Goal: Task Accomplishment & Management: Complete application form

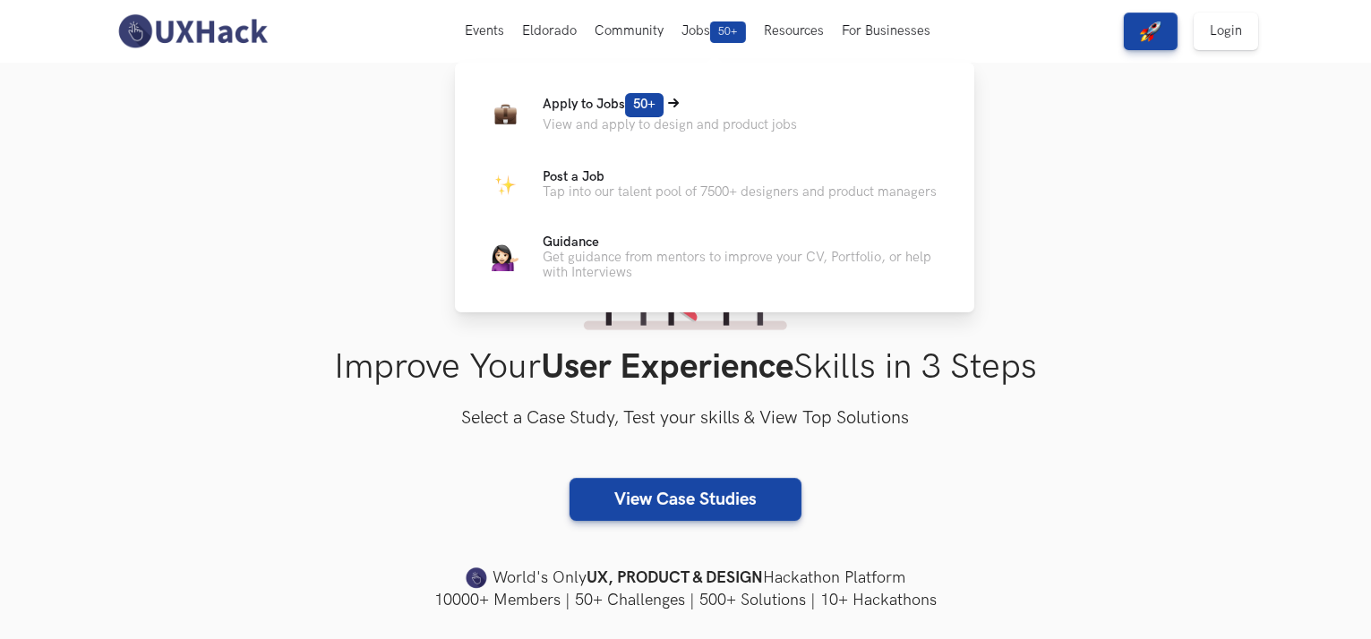
click at [672, 124] on p "View and apply to design and product jobs" at bounding box center [670, 124] width 254 height 15
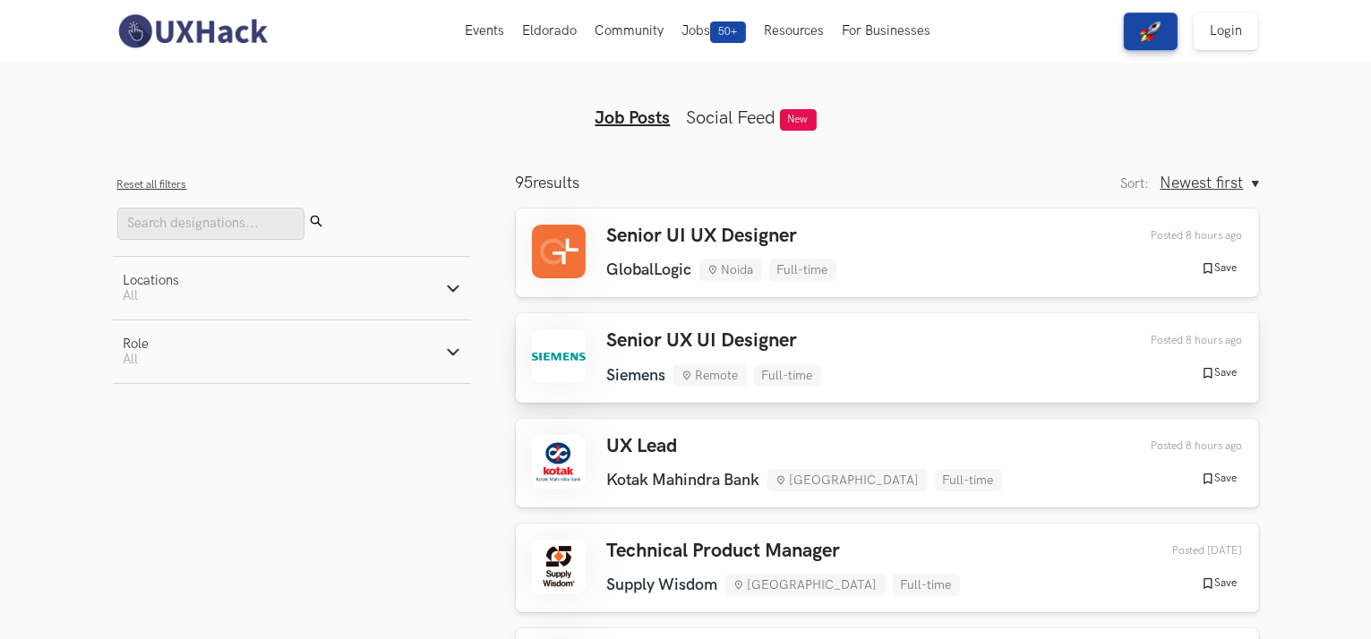
click at [732, 331] on h3 "Senior UX UI Designer" at bounding box center [714, 340] width 214 height 23
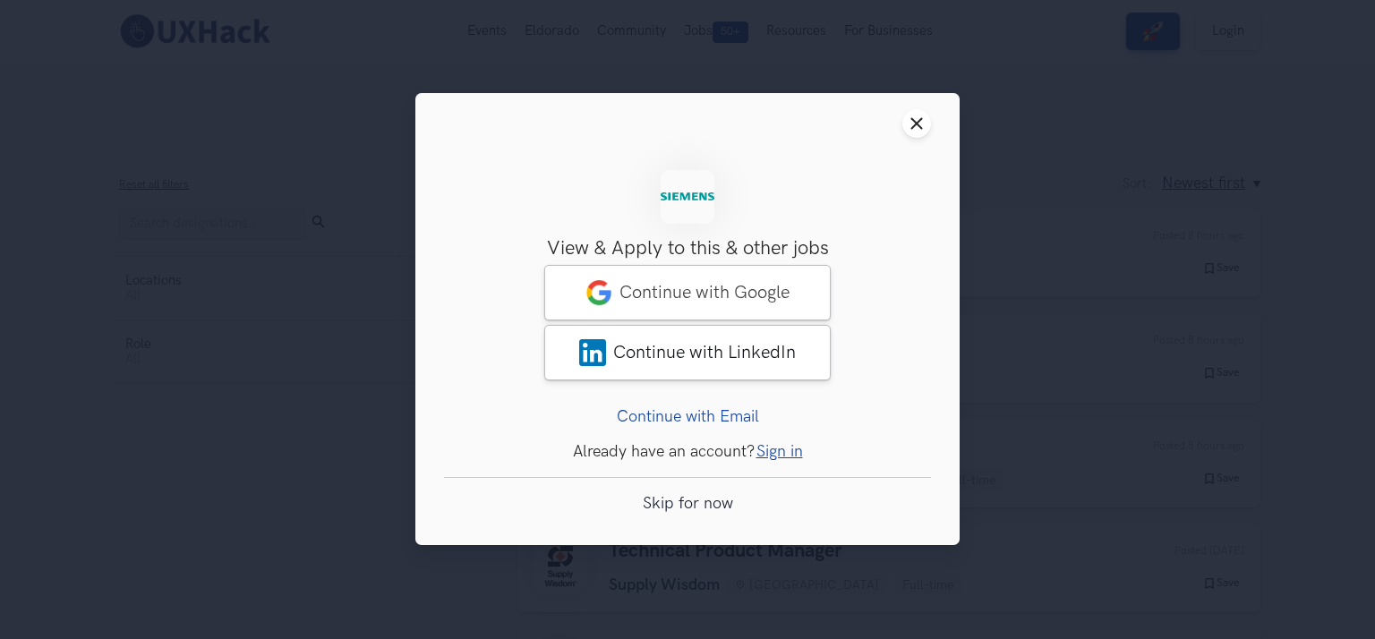
click at [777, 457] on link "Sign in" at bounding box center [780, 452] width 47 height 19
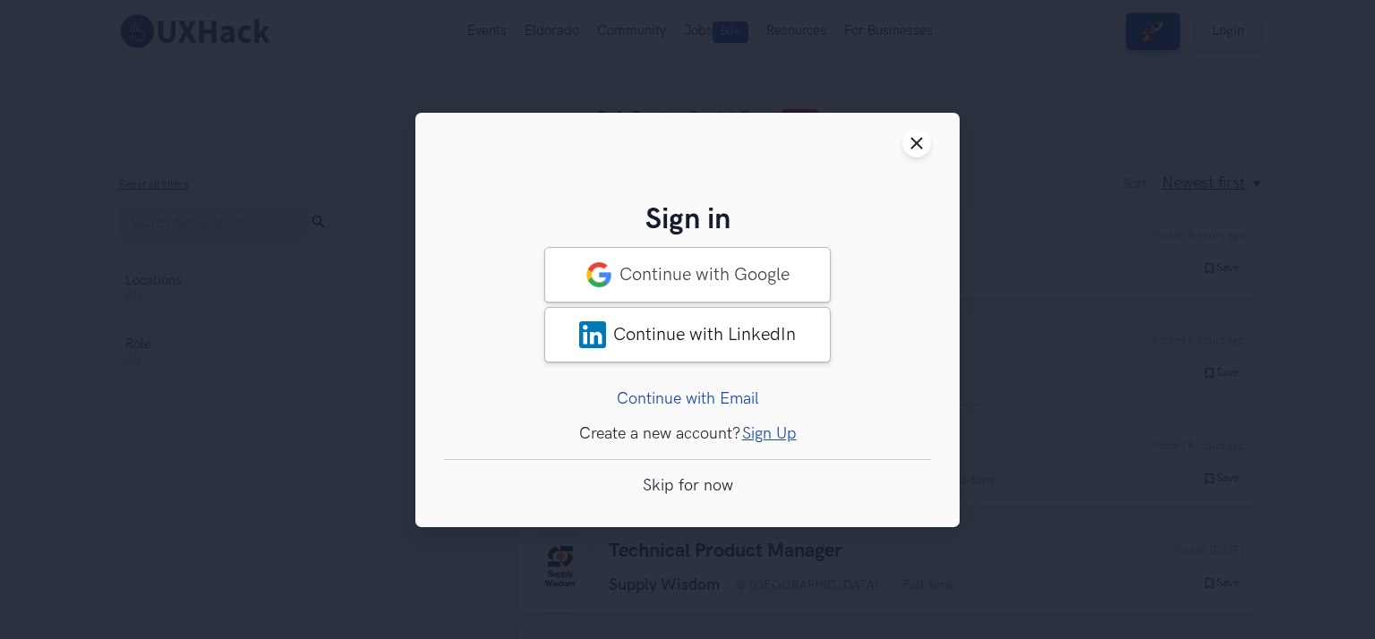
click at [781, 438] on link "Sign Up" at bounding box center [769, 432] width 55 height 19
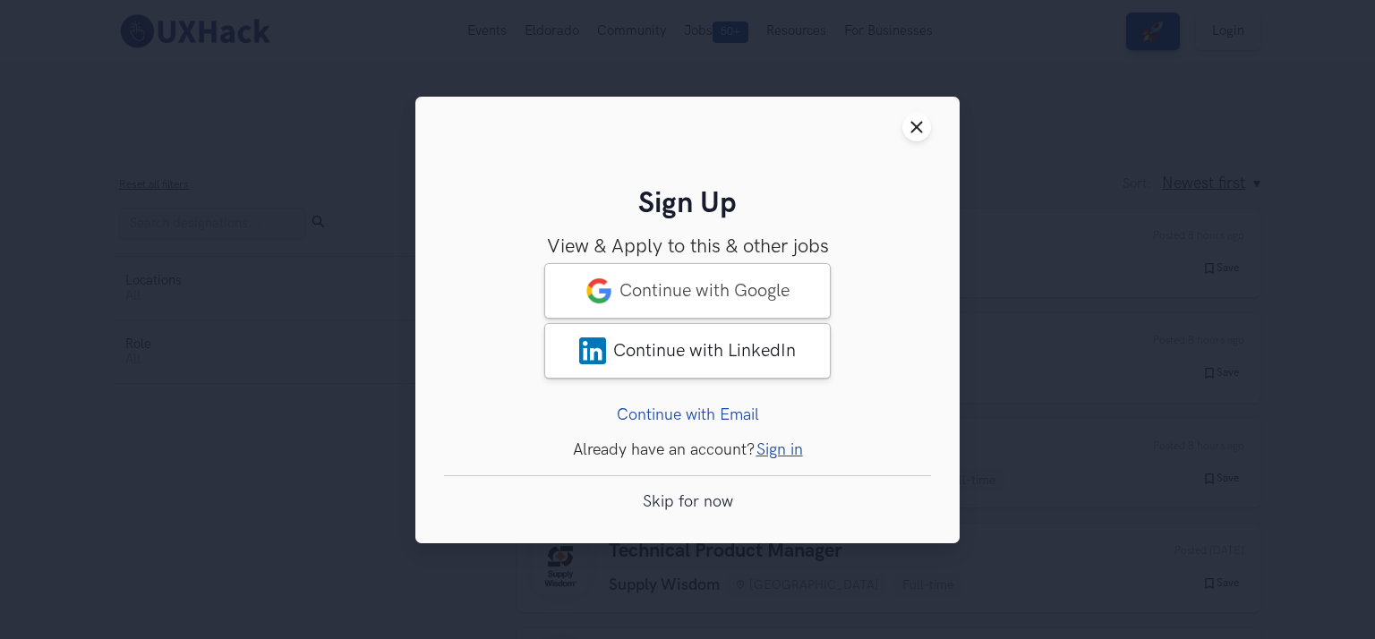
click at [768, 454] on link "Sign in" at bounding box center [780, 449] width 47 height 19
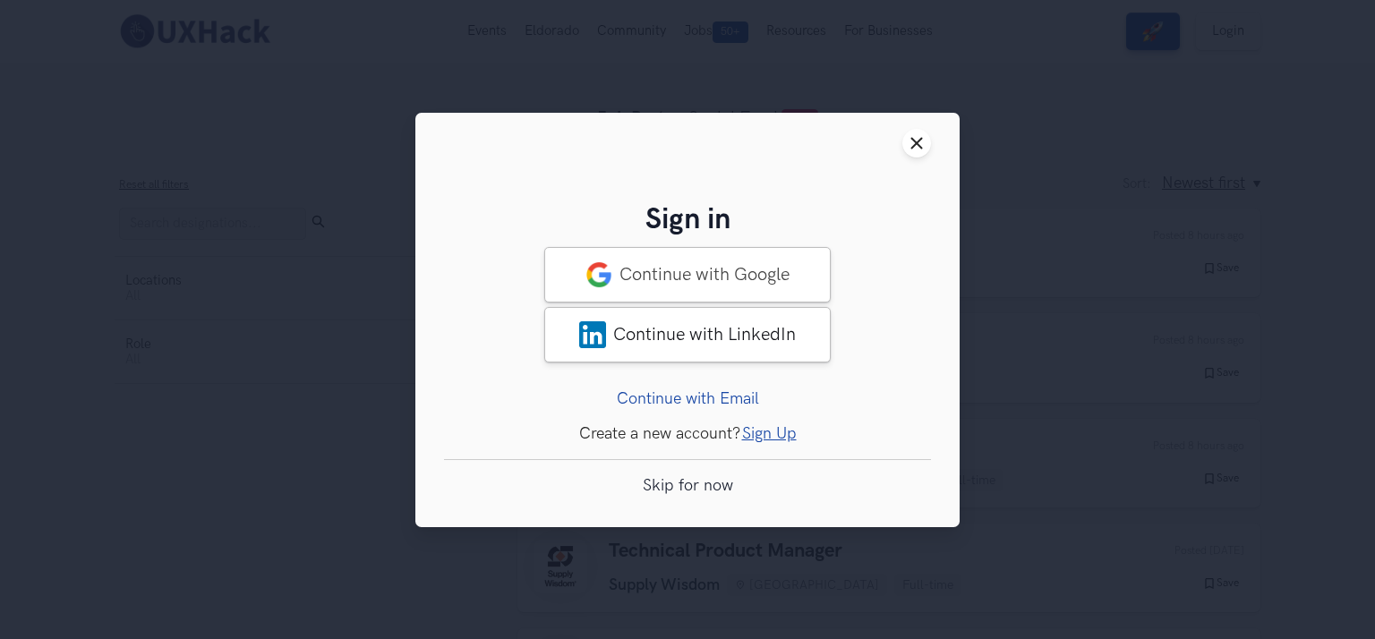
click at [777, 433] on link "Sign Up" at bounding box center [769, 432] width 55 height 19
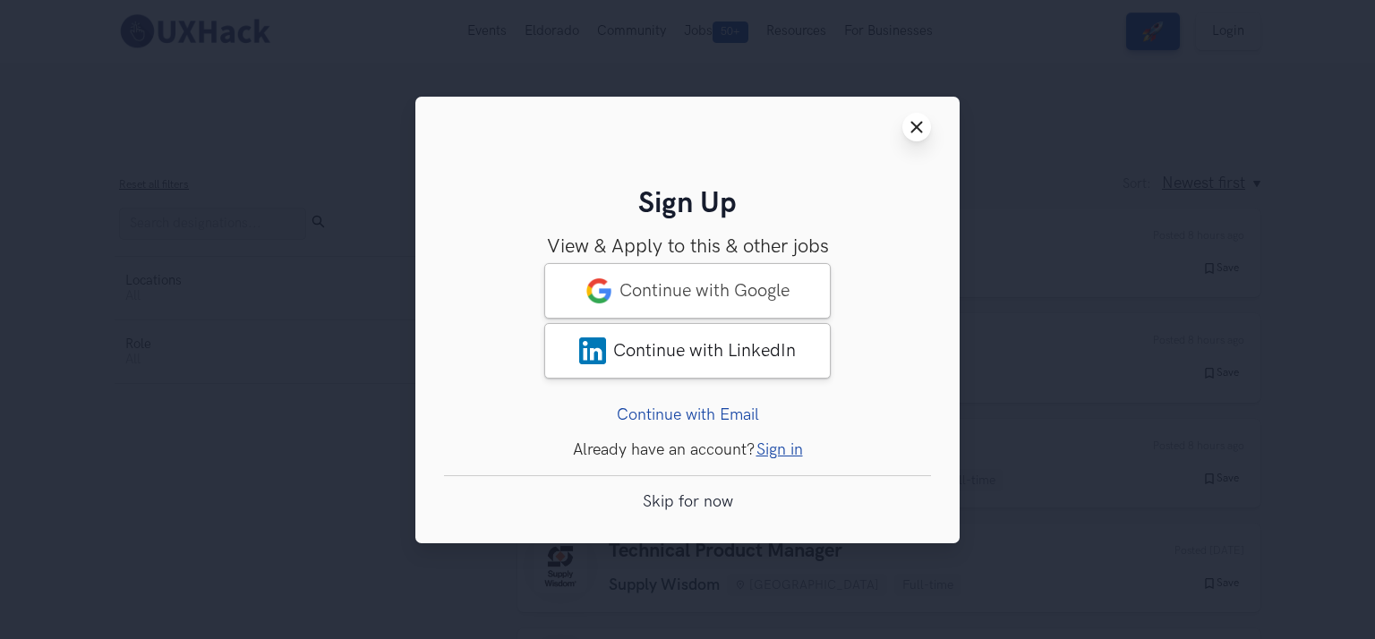
click at [923, 132] on icon "Close modal window" at bounding box center [917, 127] width 14 height 14
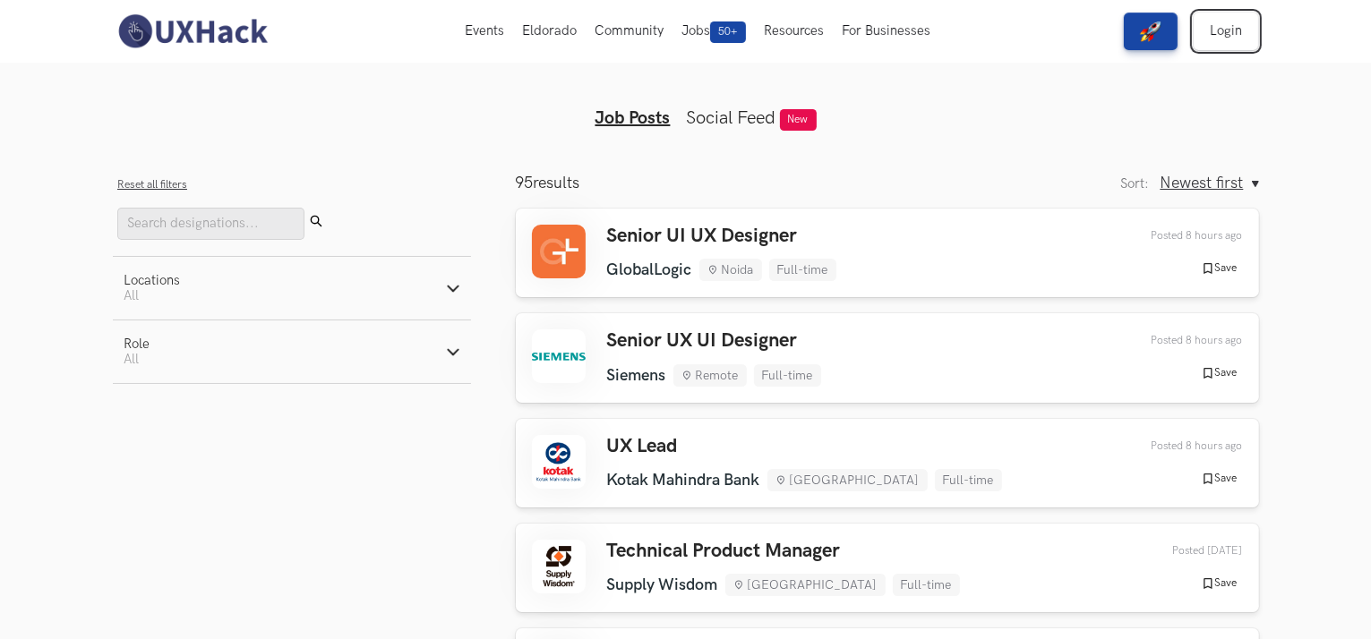
click at [1223, 15] on link "Login" at bounding box center [1225, 32] width 64 height 38
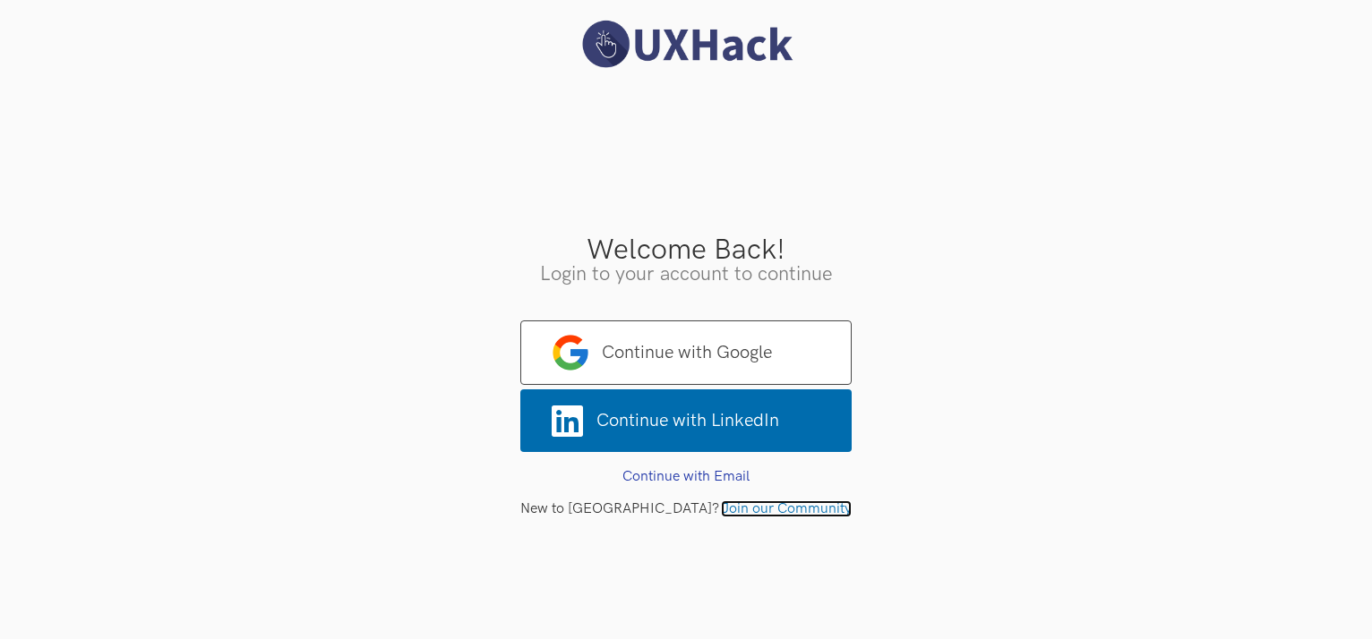
click at [745, 508] on link "Join our Community" at bounding box center [786, 508] width 131 height 17
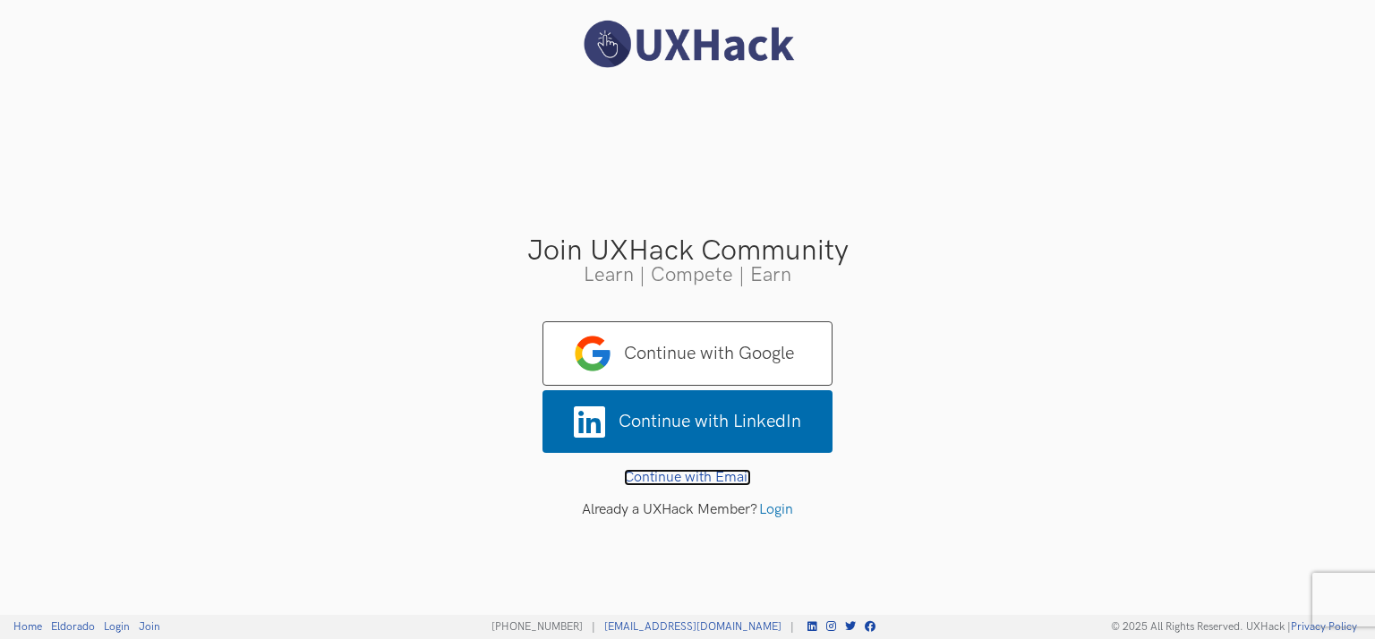
click at [684, 474] on link "Continue with Email" at bounding box center [687, 477] width 127 height 17
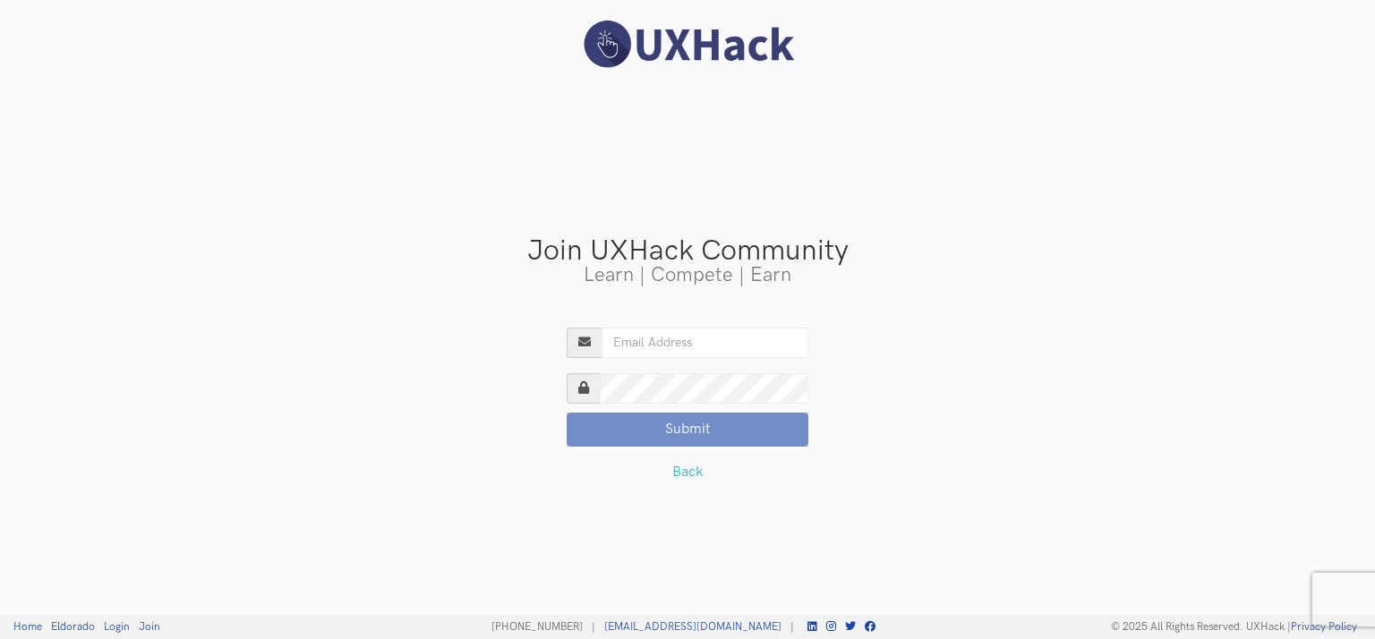
click at [697, 340] on input "Existing User?" at bounding box center [705, 343] width 207 height 30
type input "[EMAIL_ADDRESS][DOMAIN_NAME]"
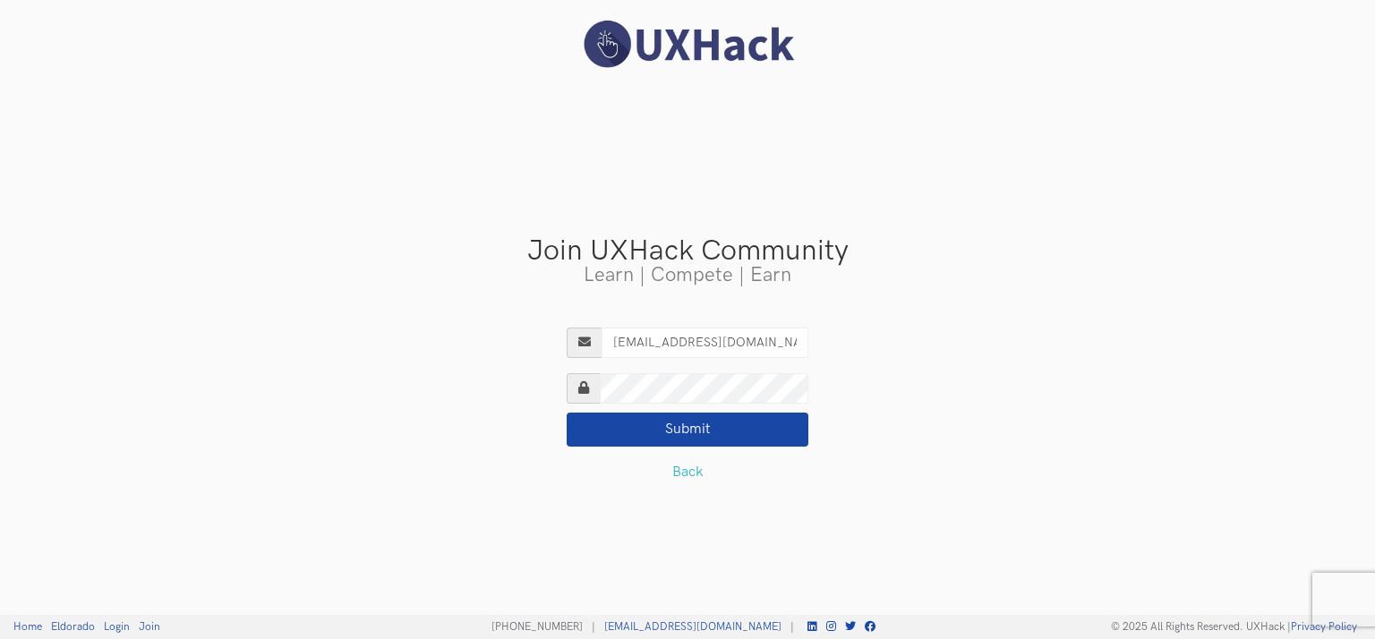
click at [567, 413] on button "Submit" at bounding box center [688, 430] width 242 height 34
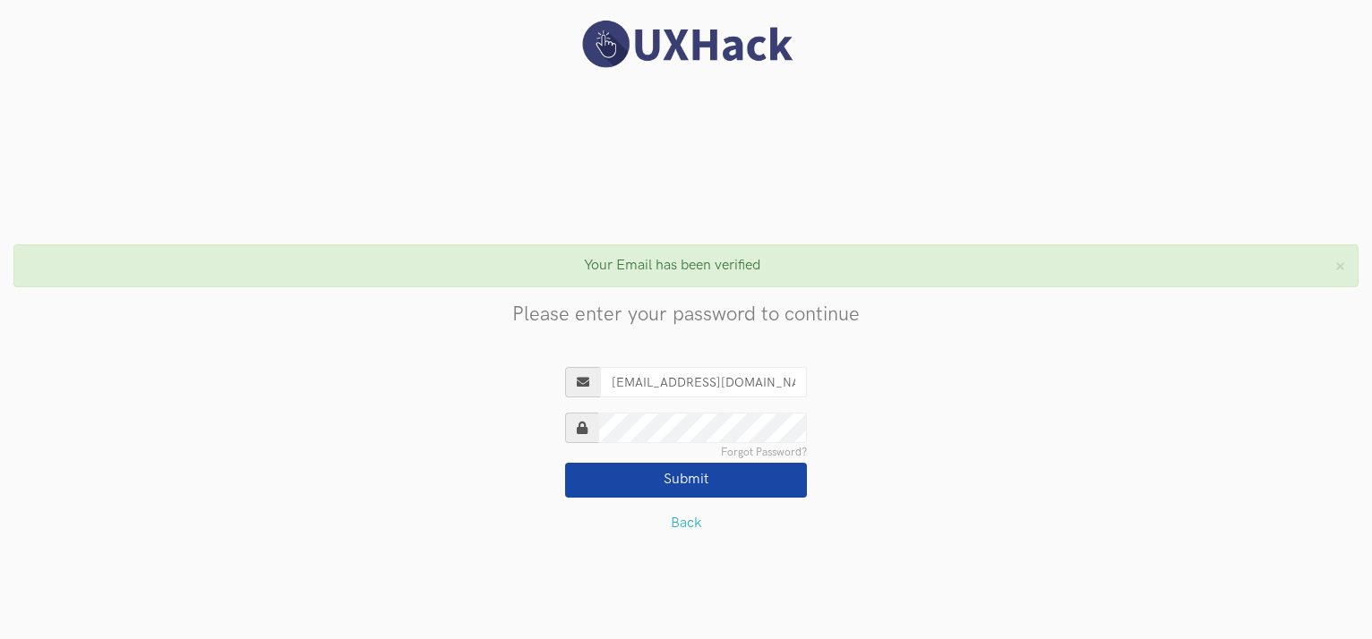
click at [629, 479] on button "Submit" at bounding box center [686, 480] width 242 height 34
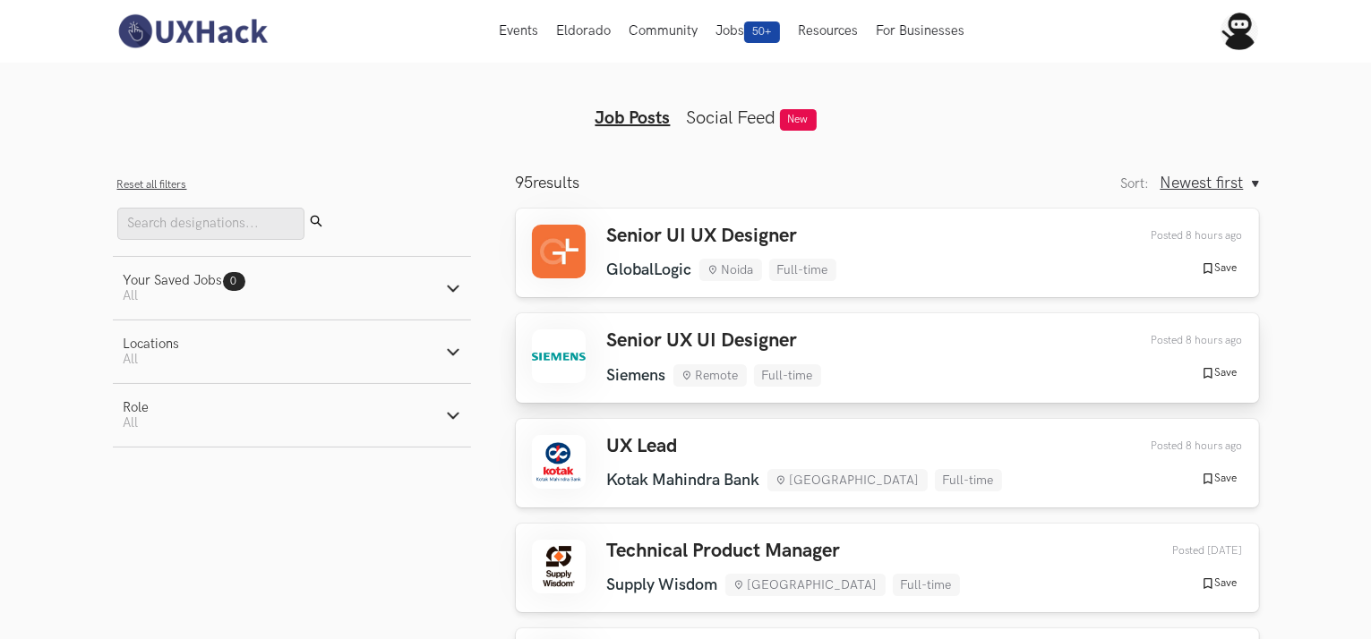
click at [689, 340] on h3 "Senior UX UI Designer" at bounding box center [714, 340] width 214 height 23
click at [752, 346] on h3 "Senior UX UI Designer" at bounding box center [714, 340] width 214 height 23
